Goal: Entertainment & Leisure: Browse casually

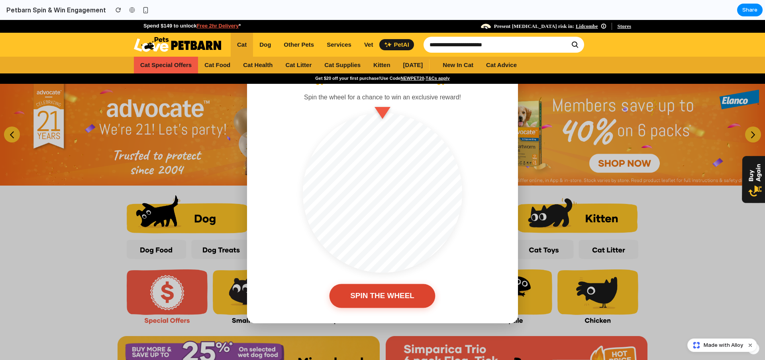
click at [396, 293] on button "SPIN THE WHEEL" at bounding box center [383, 296] width 106 height 24
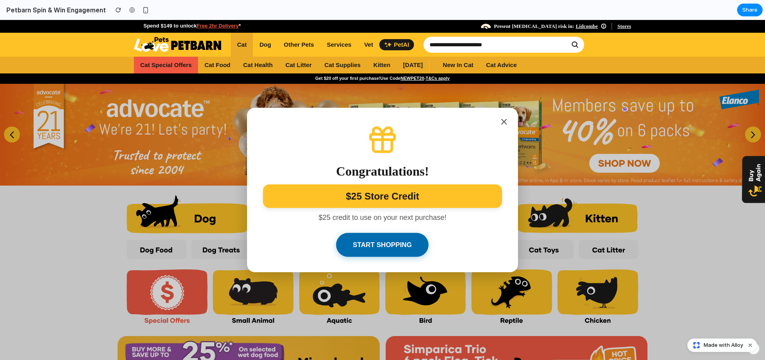
click at [396, 245] on button "Start Shopping" at bounding box center [382, 245] width 92 height 24
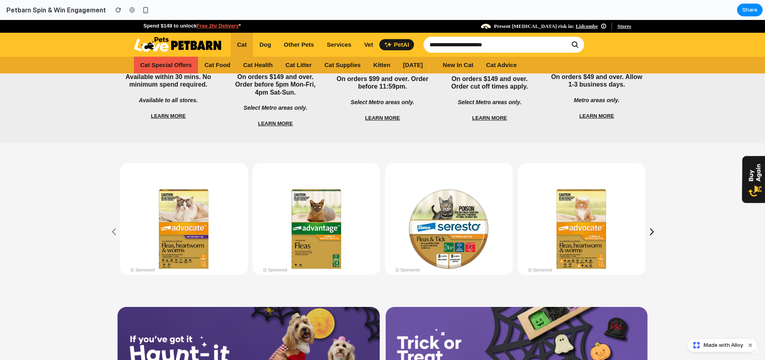
scroll to position [418, 0]
